Goal: Go to known website: Go to known website

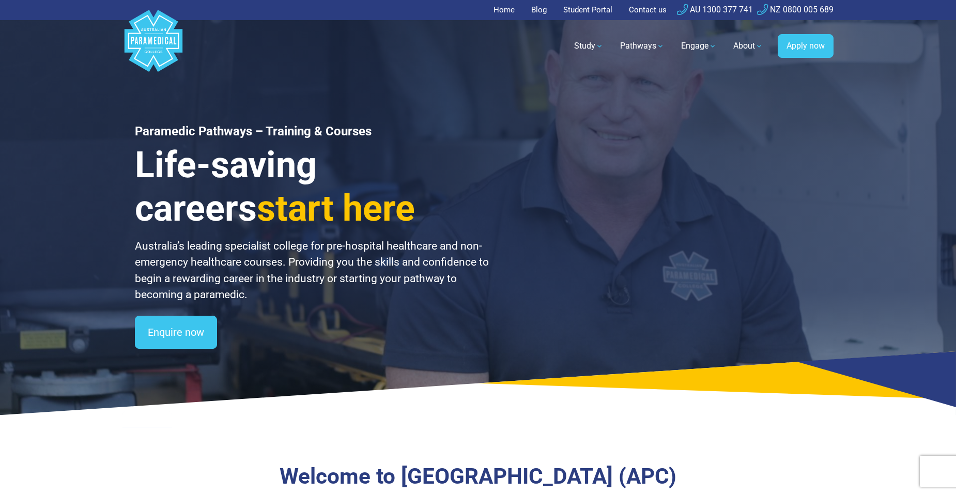
click at [581, 9] on link "Student Portal" at bounding box center [588, 10] width 62 height 20
click at [585, 8] on link "Student Portal" at bounding box center [588, 10] width 62 height 20
click at [584, 8] on link "Student Portal" at bounding box center [588, 10] width 62 height 20
click at [584, 10] on link "Student Portal" at bounding box center [588, 10] width 62 height 20
